Goal: Find specific page/section: Find specific page/section

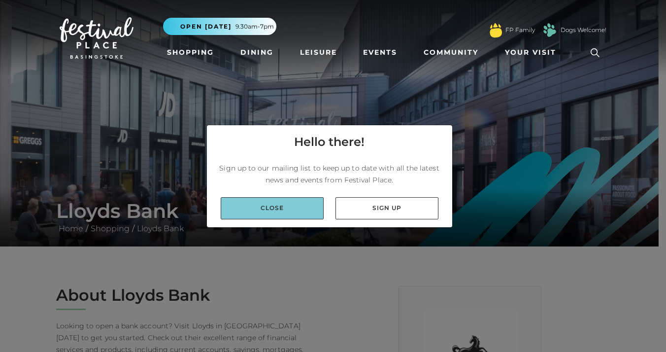
click at [273, 214] on link "Close" at bounding box center [272, 208] width 103 height 22
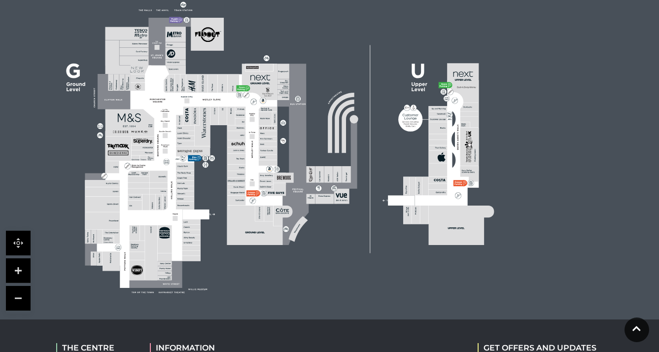
scroll to position [627, 0]
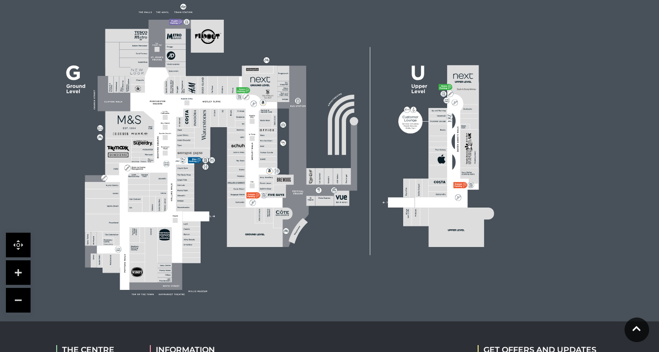
click at [22, 271] on link at bounding box center [18, 272] width 25 height 25
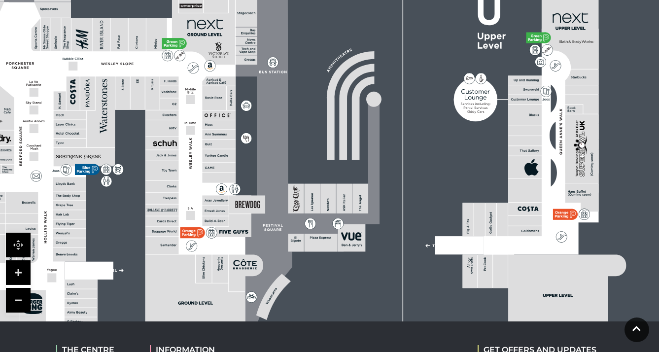
click at [22, 271] on link at bounding box center [18, 272] width 25 height 25
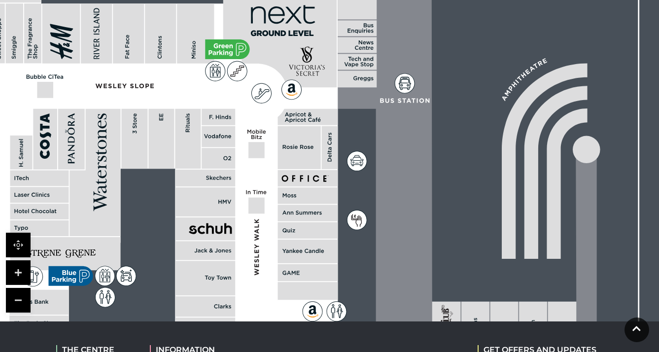
drag, startPoint x: 185, startPoint y: 188, endPoint x: 362, endPoint y: 278, distance: 199.0
click at [362, 278] on rect at bounding box center [346, 239] width 1525 height 1076
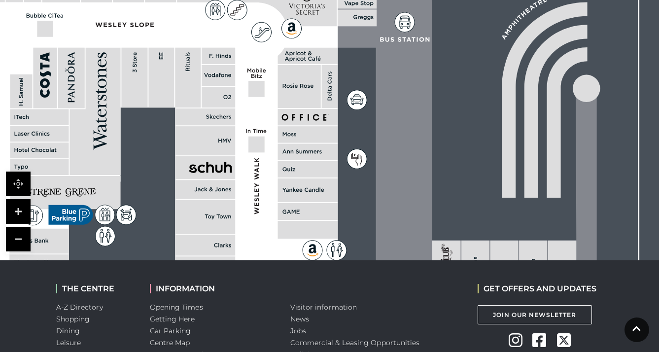
scroll to position [620, 0]
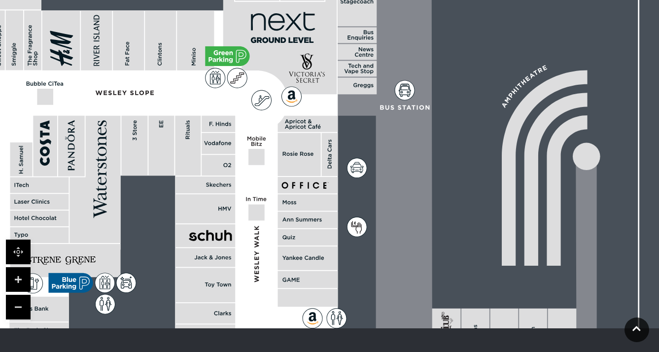
click at [17, 308] on link at bounding box center [18, 307] width 25 height 25
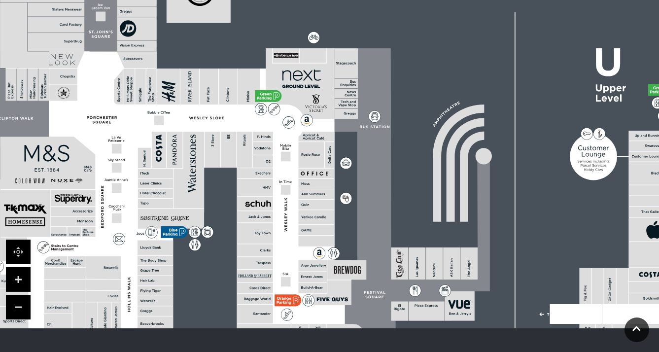
click at [17, 308] on link at bounding box center [18, 307] width 25 height 25
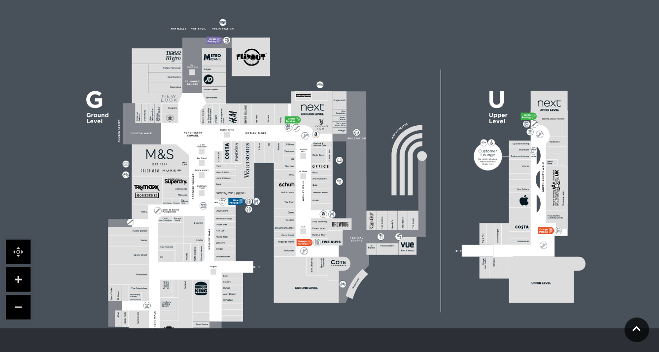
click at [17, 308] on link at bounding box center [18, 307] width 25 height 25
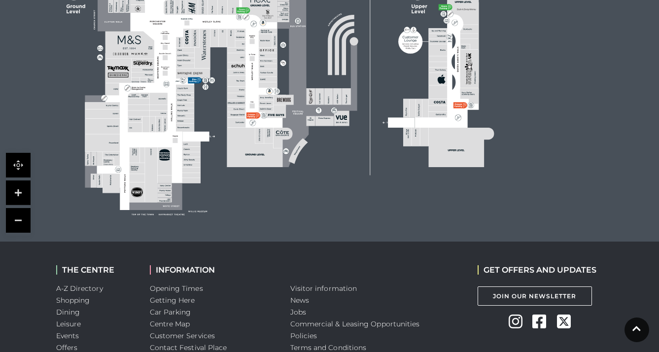
scroll to position [708, 0]
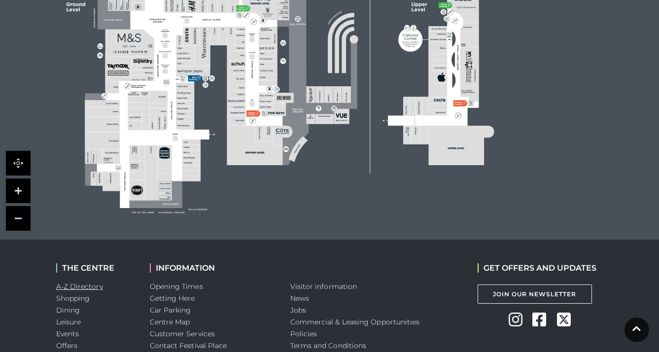
click at [75, 287] on link "A-Z Directory" at bounding box center [79, 286] width 47 height 9
click at [18, 191] on link at bounding box center [18, 190] width 25 height 25
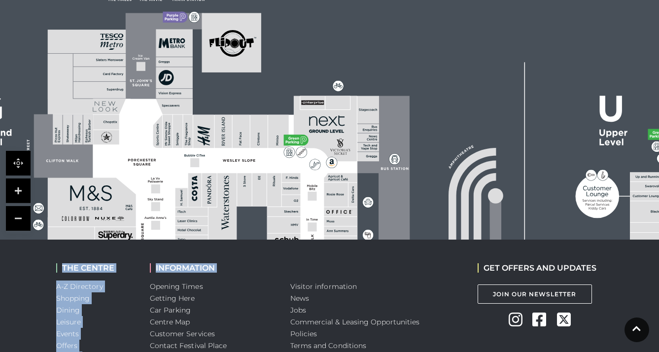
drag, startPoint x: 136, startPoint y: 61, endPoint x: 265, endPoint y: 275, distance: 250.4
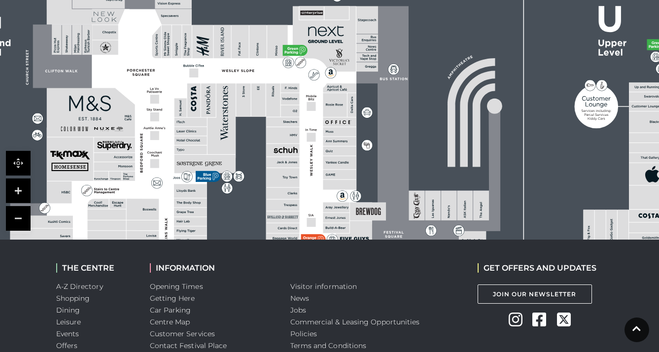
drag, startPoint x: 263, startPoint y: 209, endPoint x: 262, endPoint y: 119, distance: 89.7
click at [262, 119] on rect at bounding box center [361, 156] width 848 height 598
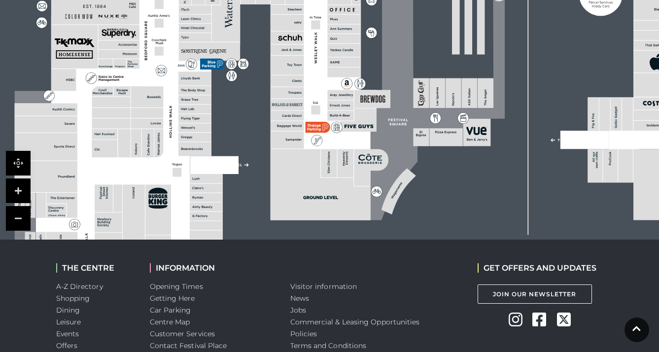
drag, startPoint x: 253, startPoint y: 204, endPoint x: 257, endPoint y: 92, distance: 112.4
click at [257, 92] on rect at bounding box center [366, 43] width 848 height 598
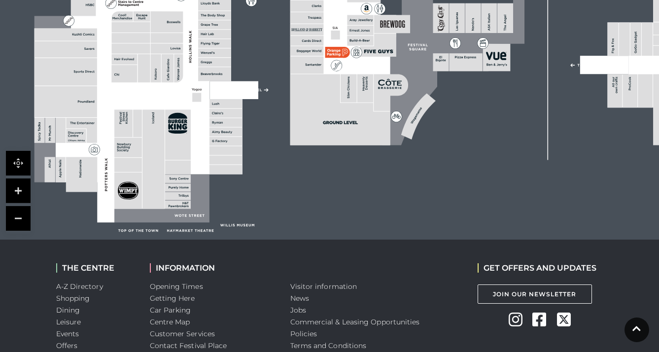
drag, startPoint x: 243, startPoint y: 205, endPoint x: 263, endPoint y: 131, distance: 77.4
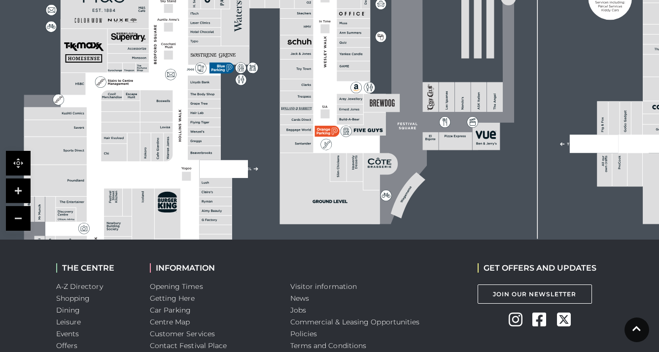
drag, startPoint x: 264, startPoint y: 128, endPoint x: 253, endPoint y: 207, distance: 79.5
click at [253, 207] on rect at bounding box center [375, 47] width 848 height 598
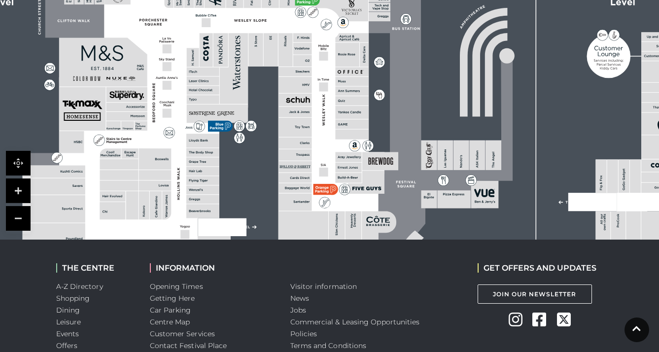
drag, startPoint x: 255, startPoint y: 135, endPoint x: 254, endPoint y: 194, distance: 58.2
click at [254, 194] on rect at bounding box center [374, 105] width 848 height 598
